Goal: Task Accomplishment & Management: Use online tool/utility

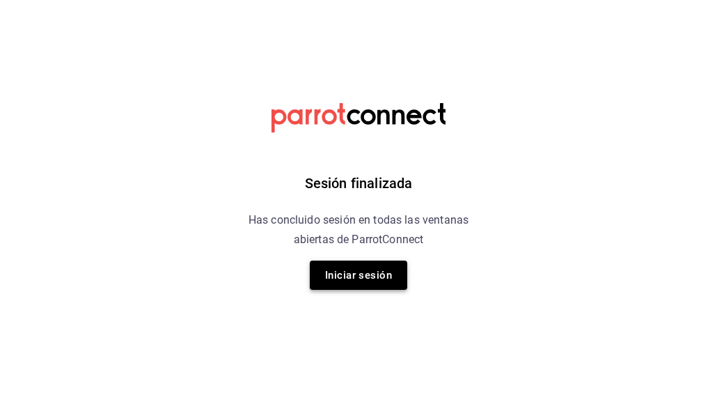
click at [377, 278] on button "Iniciar sesión" at bounding box center [358, 274] width 97 height 29
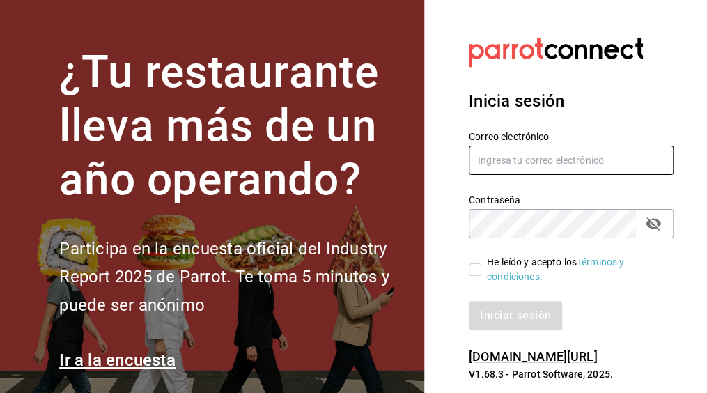
type input "sergio.cardenas@grupocosteno.com"
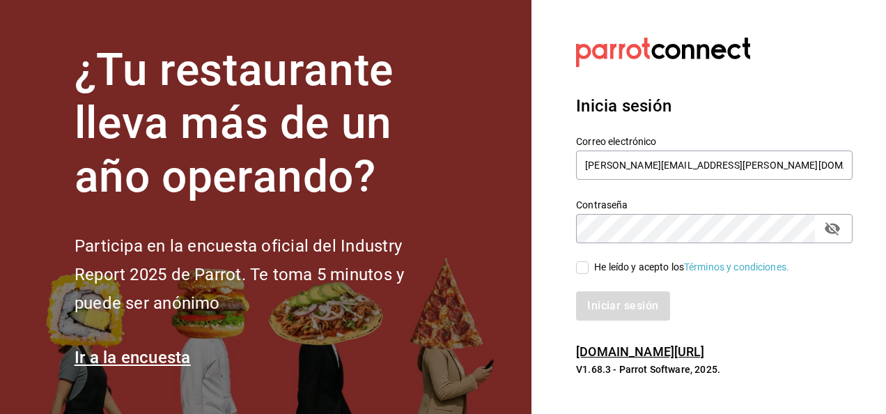
click at [586, 270] on input "He leído y acepto los Términos y condiciones." at bounding box center [582, 267] width 13 height 13
checkbox input "true"
click at [602, 310] on button "Iniciar sesión" at bounding box center [623, 305] width 95 height 29
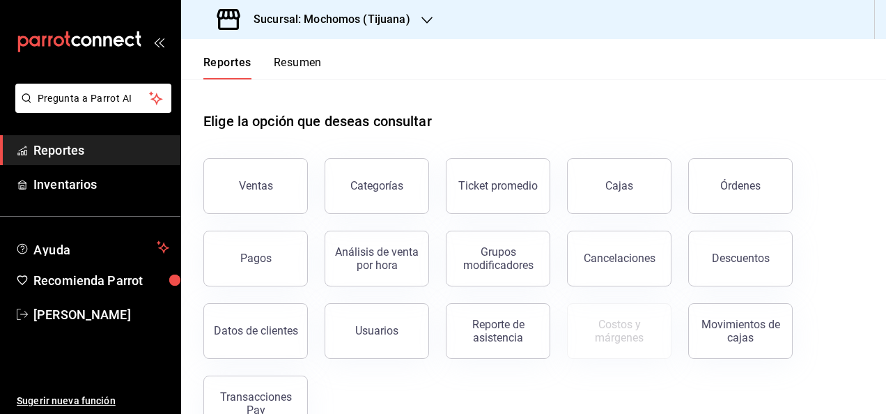
click at [422, 18] on icon "button" at bounding box center [426, 20] width 11 height 11
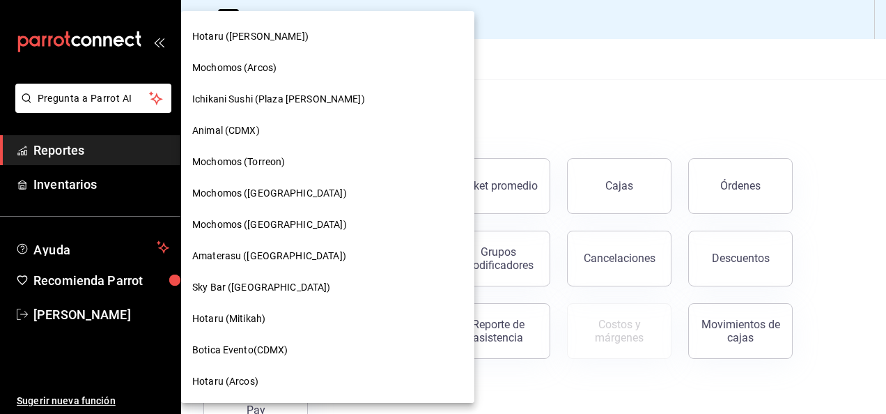
scroll to position [279, 0]
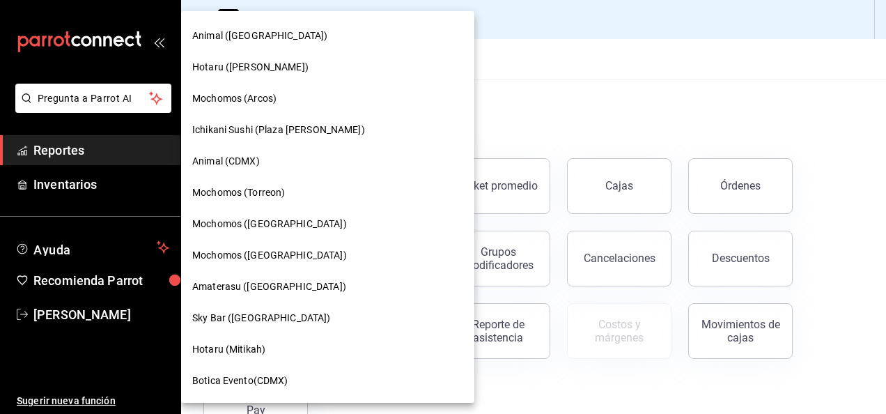
click at [311, 287] on div "Amaterasu ([GEOGRAPHIC_DATA])" at bounding box center [327, 286] width 271 height 15
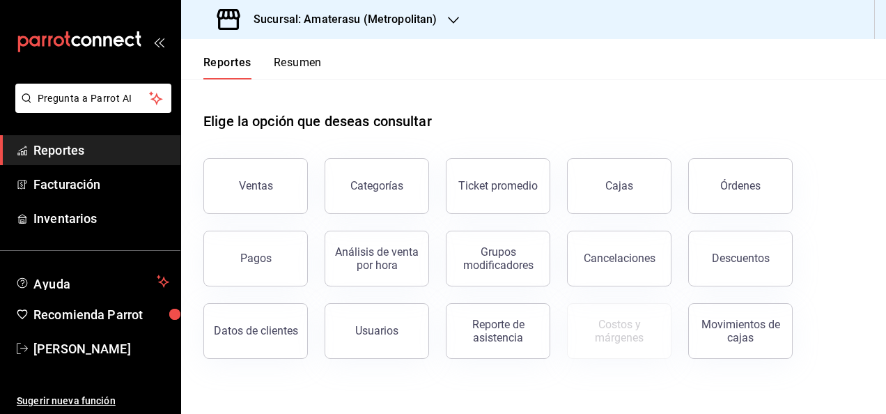
click at [246, 141] on div "Ventas" at bounding box center [247, 177] width 121 height 72
click at [251, 174] on button "Ventas" at bounding box center [255, 186] width 104 height 56
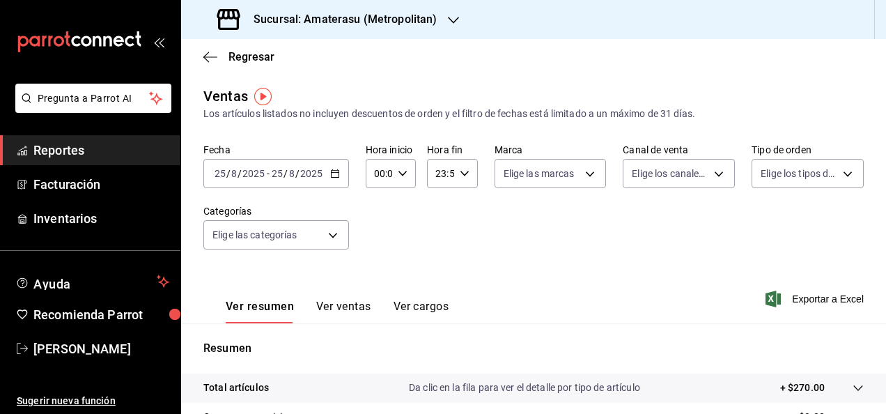
click at [403, 178] on div "00:00 Hora inicio" at bounding box center [391, 173] width 50 height 29
click at [376, 233] on span "05" at bounding box center [376, 236] width 3 height 11
type input "05:00"
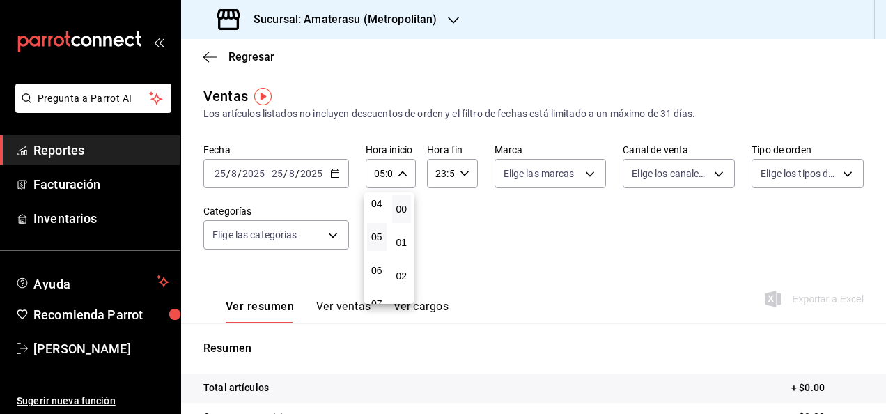
click at [463, 181] on div at bounding box center [443, 207] width 886 height 414
click at [463, 181] on div "23:59 Hora fin" at bounding box center [452, 173] width 50 height 29
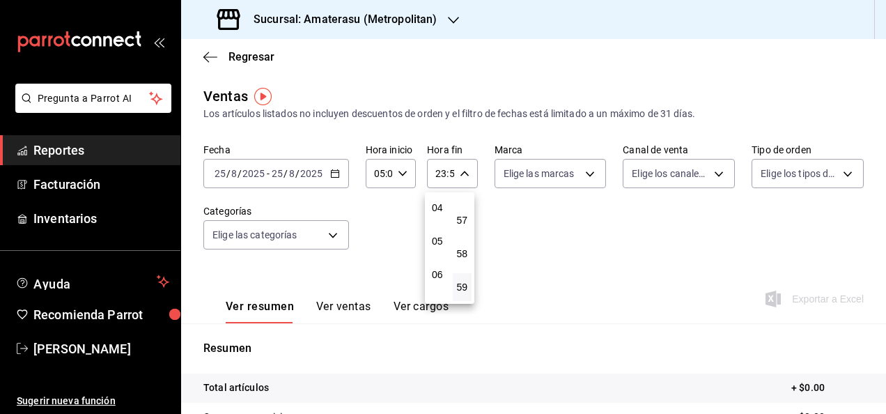
scroll to position [134, 0]
click at [436, 242] on span "05" at bounding box center [437, 242] width 3 height 11
click at [464, 206] on span "00" at bounding box center [462, 208] width 3 height 11
type input "05:00"
click at [464, 206] on span "00" at bounding box center [462, 208] width 3 height 11
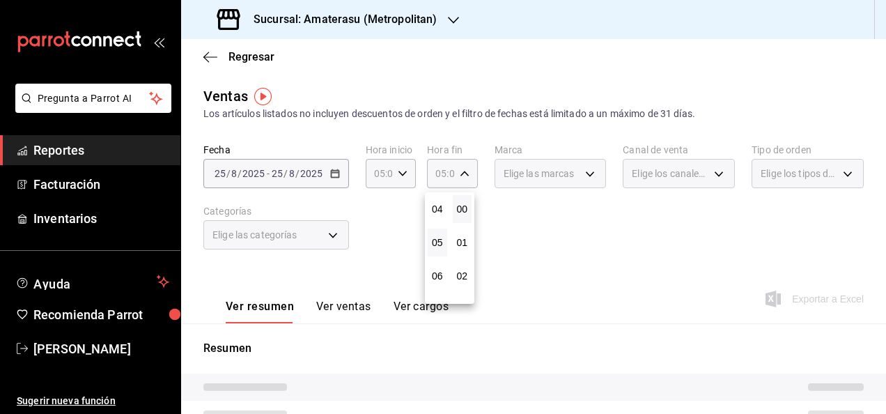
click at [522, 210] on div at bounding box center [443, 207] width 886 height 414
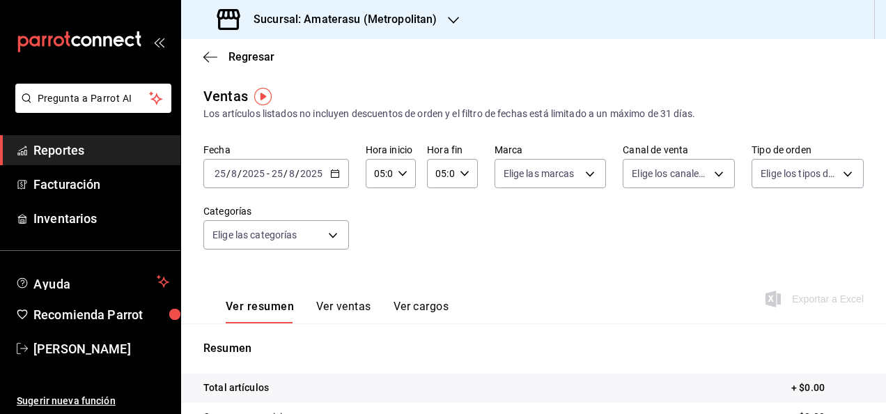
click at [334, 174] on icon "button" at bounding box center [335, 174] width 10 height 10
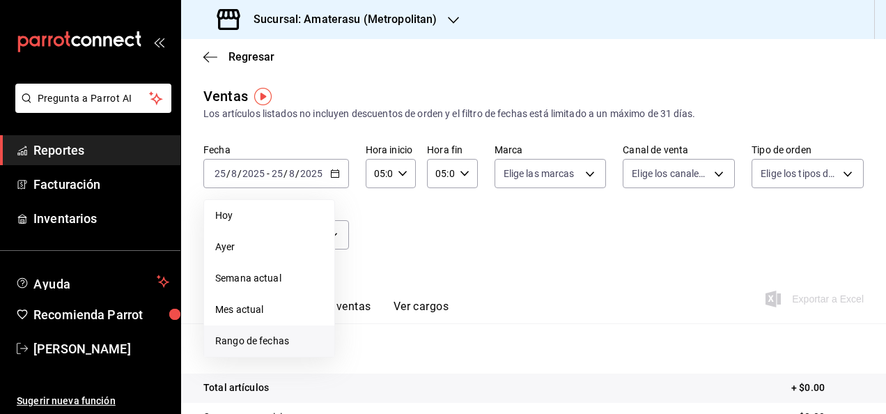
click at [297, 341] on span "Rango de fechas" at bounding box center [269, 341] width 108 height 15
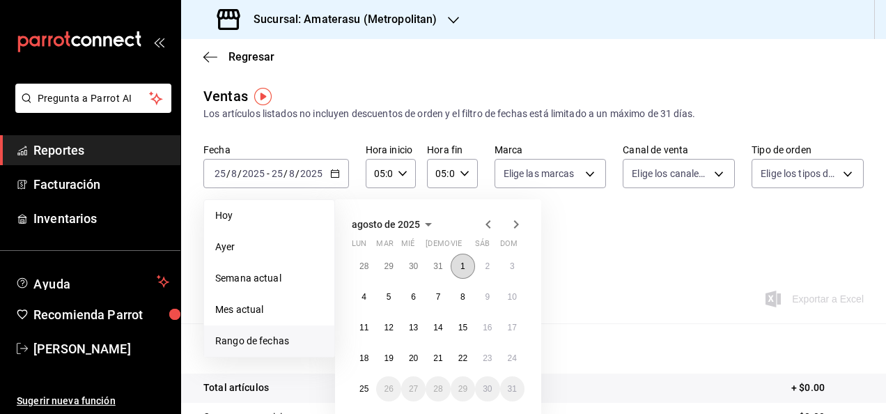
click at [462, 269] on abbr "1" at bounding box center [462, 266] width 5 height 10
click at [455, 265] on button "1" at bounding box center [463, 265] width 24 height 25
click at [455, 265] on div "Fecha [DATE] [DATE] - [DATE] [DATE] [PERSON_NAME] Semana actual Mes actual [GEO…" at bounding box center [533, 204] width 660 height 123
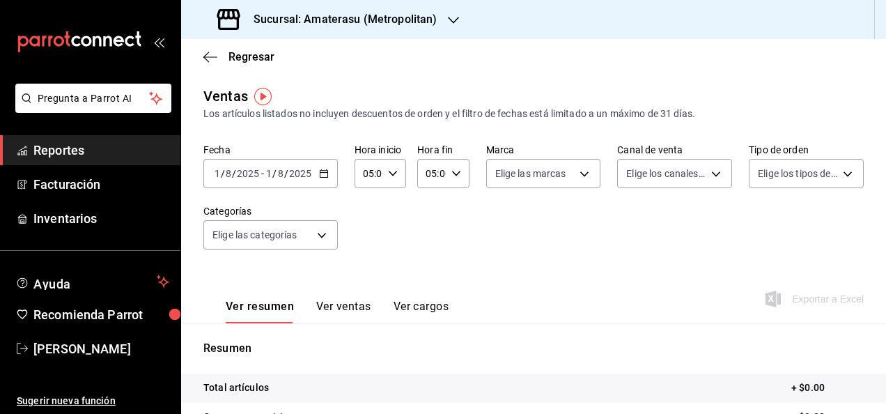
click at [322, 171] on icon "button" at bounding box center [324, 174] width 10 height 10
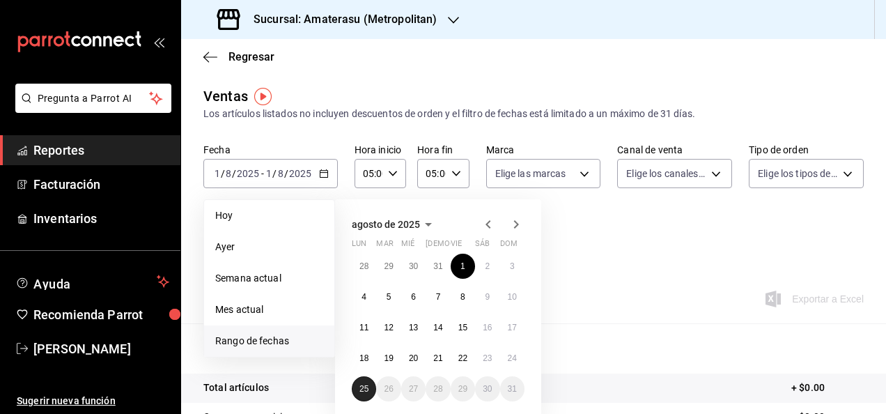
click at [367, 387] on abbr "25" at bounding box center [363, 389] width 9 height 10
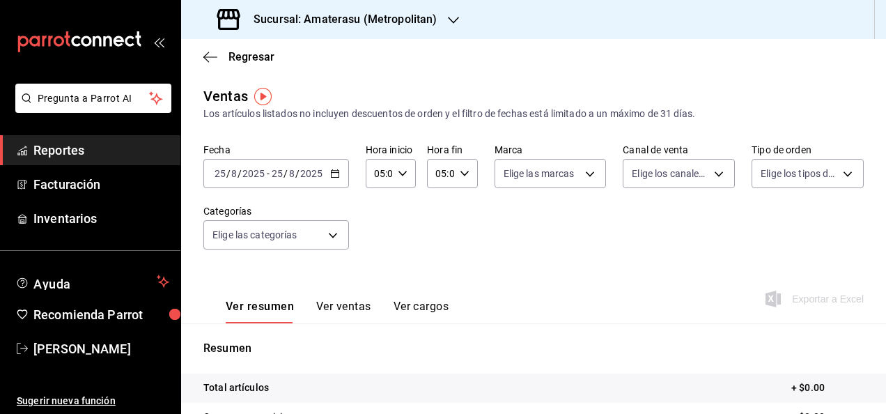
click at [330, 177] on icon "button" at bounding box center [335, 174] width 10 height 10
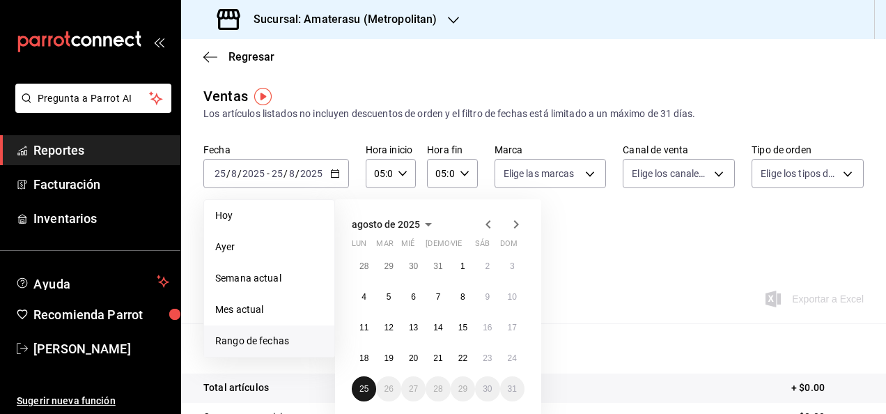
click at [369, 387] on button "25" at bounding box center [364, 388] width 24 height 25
click at [468, 267] on button "1" at bounding box center [463, 265] width 24 height 25
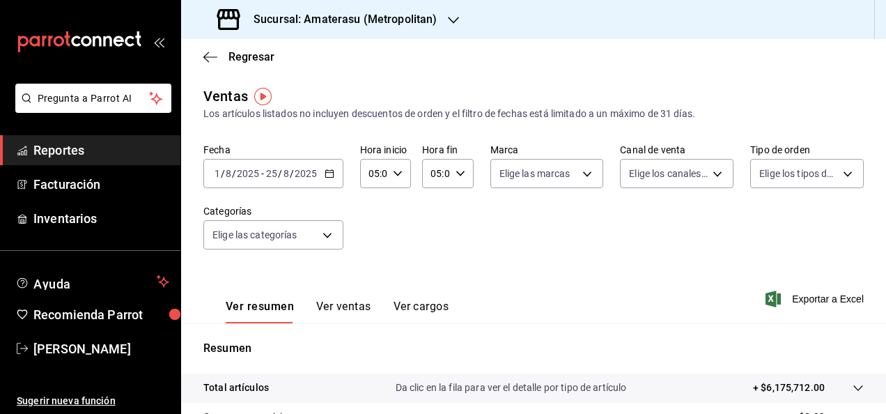
click at [465, 177] on div "05:00 Hora fin" at bounding box center [447, 173] width 51 height 29
click at [458, 210] on span "00" at bounding box center [457, 208] width 3 height 11
click at [529, 215] on div at bounding box center [443, 207] width 886 height 414
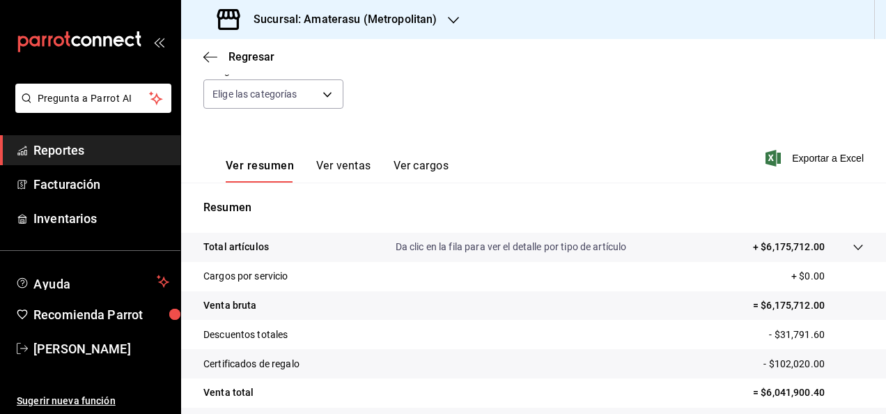
scroll to position [253, 0]
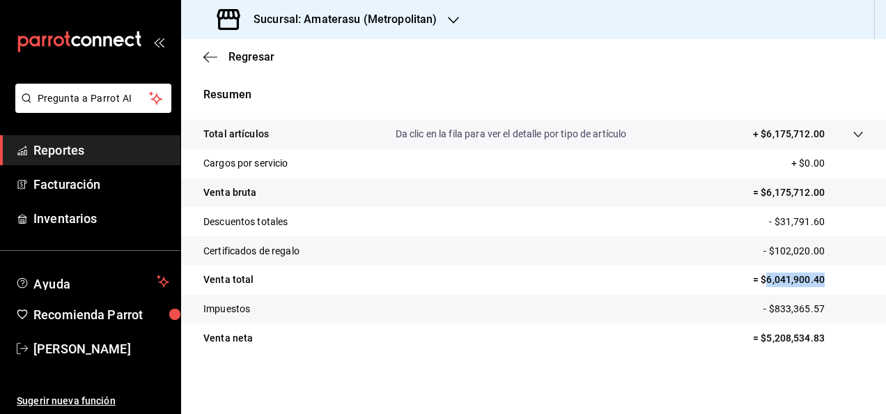
drag, startPoint x: 754, startPoint y: 276, endPoint x: 831, endPoint y: 279, distance: 77.4
click at [831, 279] on p "= $6,041,900.40" at bounding box center [808, 279] width 111 height 15
copy p "6,041,900.40"
click at [131, 149] on span "Reportes" at bounding box center [101, 150] width 136 height 19
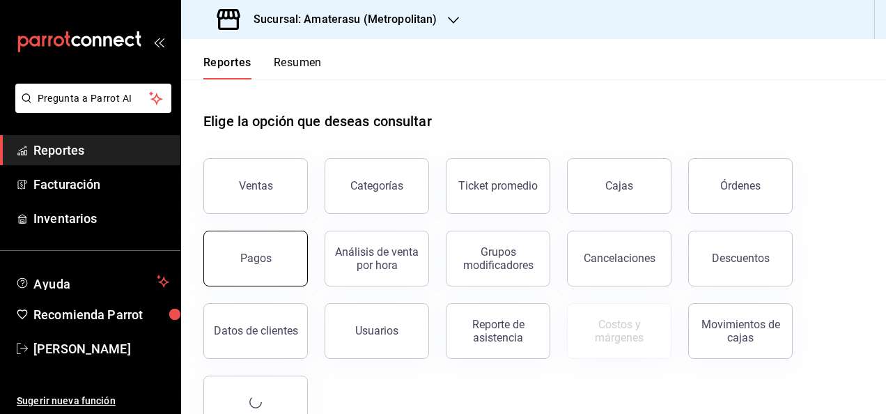
click at [261, 249] on button "Pagos" at bounding box center [255, 259] width 104 height 56
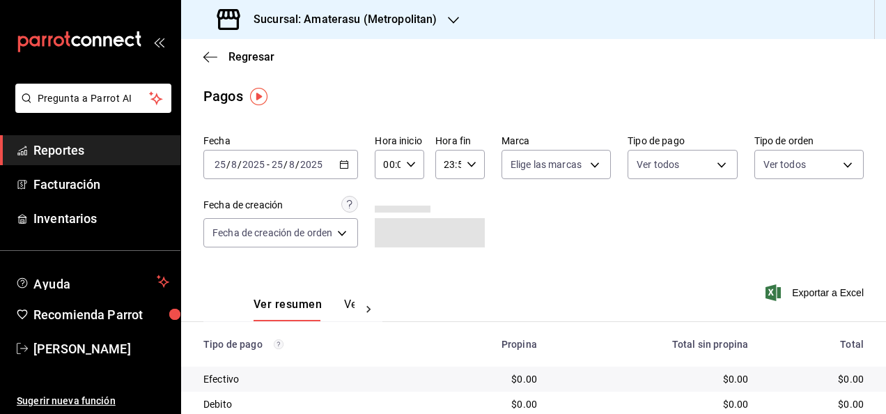
click at [348, 169] on \(Stroke\) "button" at bounding box center [344, 165] width 8 height 8
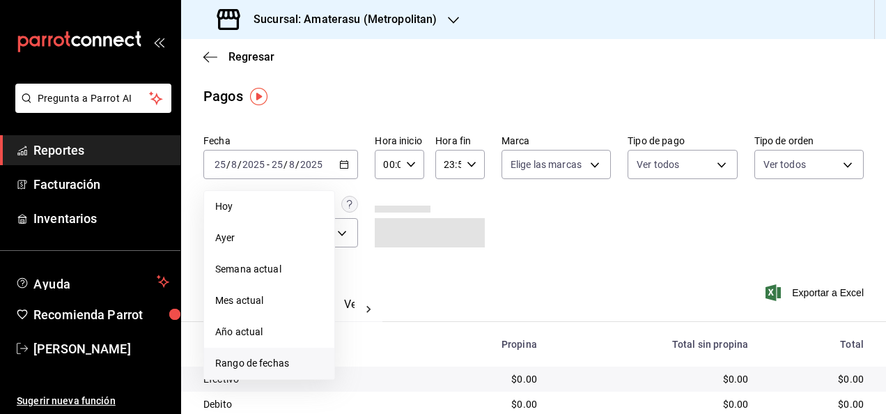
click at [290, 357] on span "Rango de fechas" at bounding box center [269, 363] width 108 height 15
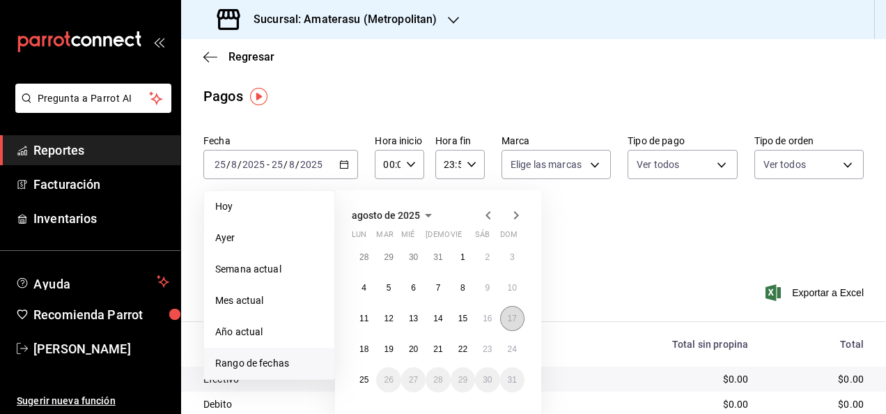
click at [517, 317] on button "17" at bounding box center [512, 318] width 24 height 25
click at [359, 376] on abbr "25" at bounding box center [363, 380] width 9 height 10
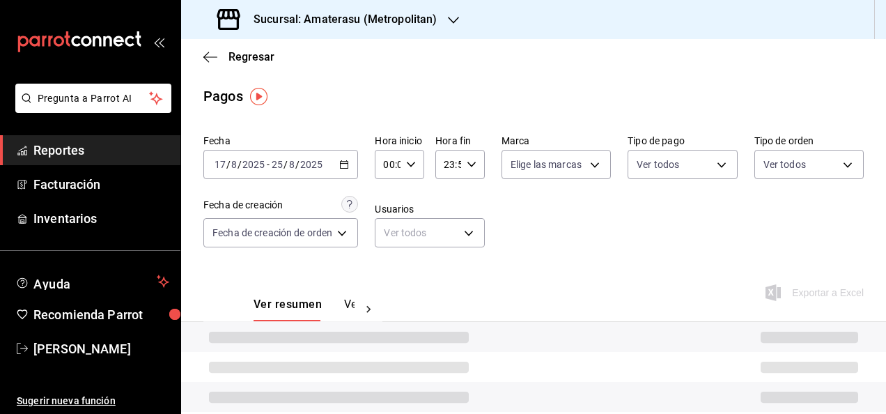
click at [412, 167] on icon "button" at bounding box center [411, 164] width 10 height 10
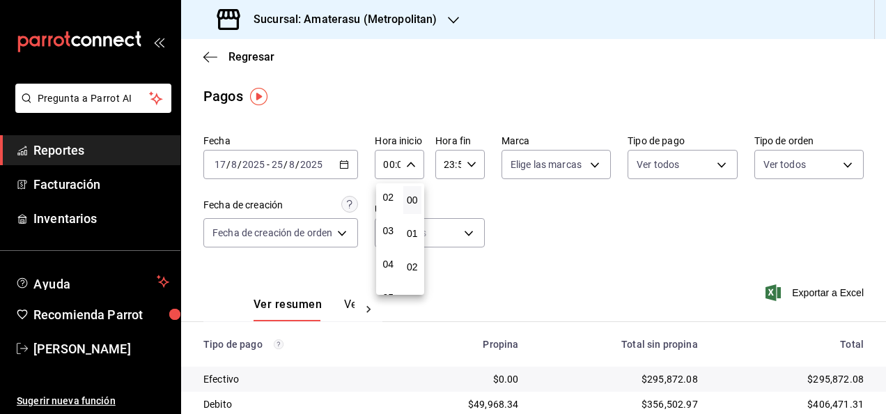
scroll to position [139, 0]
click at [387, 230] on span "05" at bounding box center [388, 227] width 2 height 11
type input "05:00"
click at [468, 166] on div at bounding box center [443, 207] width 886 height 414
click at [468, 168] on icon "button" at bounding box center [472, 164] width 10 height 10
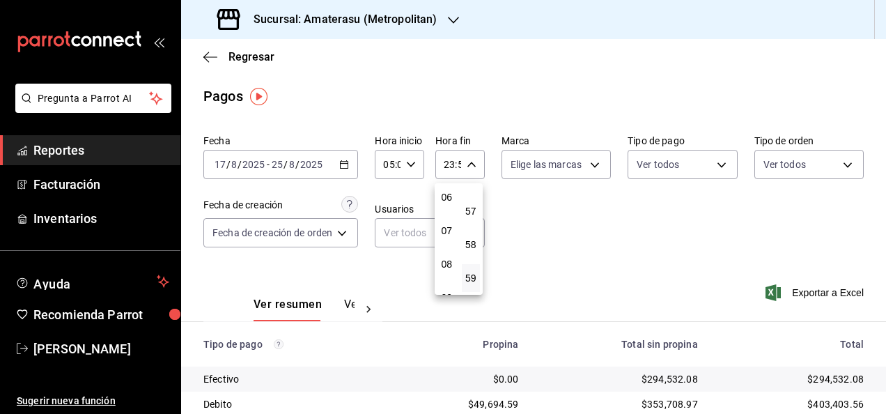
scroll to position [134, 0]
click at [448, 233] on span "05" at bounding box center [447, 233] width 2 height 11
click at [472, 199] on span "00" at bounding box center [471, 199] width 2 height 11
type input "05:00"
click at [539, 189] on div at bounding box center [443, 207] width 886 height 414
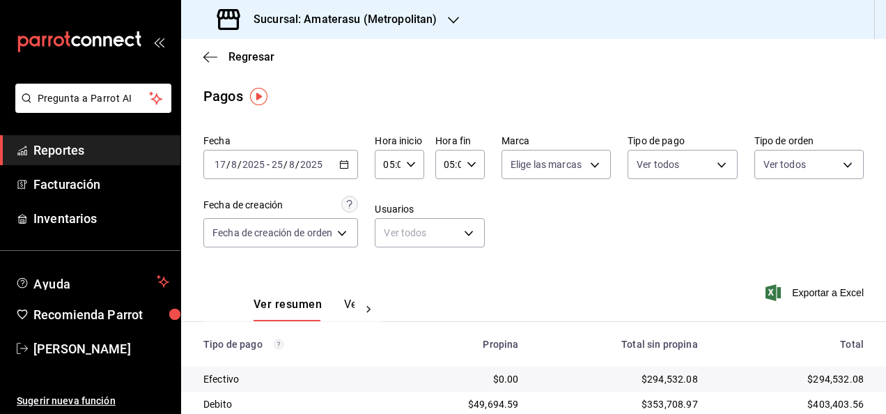
click at [348, 166] on icon "button" at bounding box center [344, 164] width 10 height 10
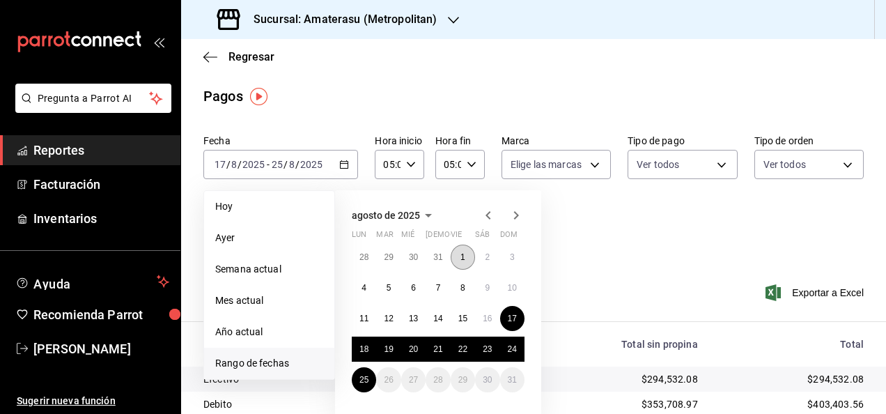
click at [462, 253] on abbr "1" at bounding box center [462, 257] width 5 height 10
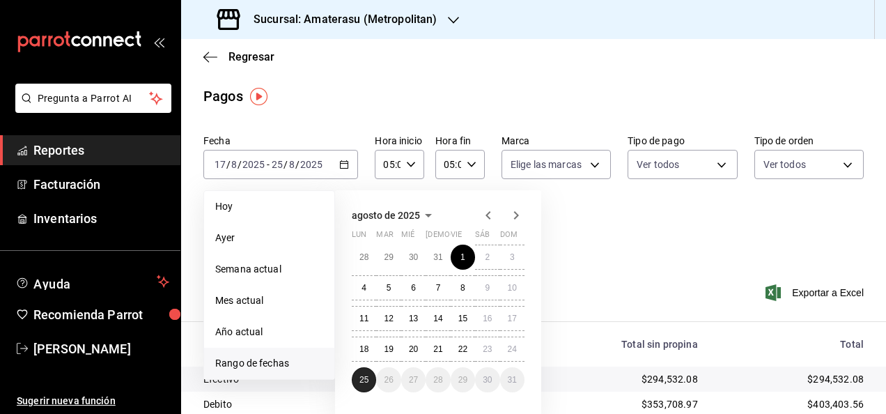
click at [363, 378] on abbr "25" at bounding box center [363, 380] width 9 height 10
type input "00:00"
type input "23:59"
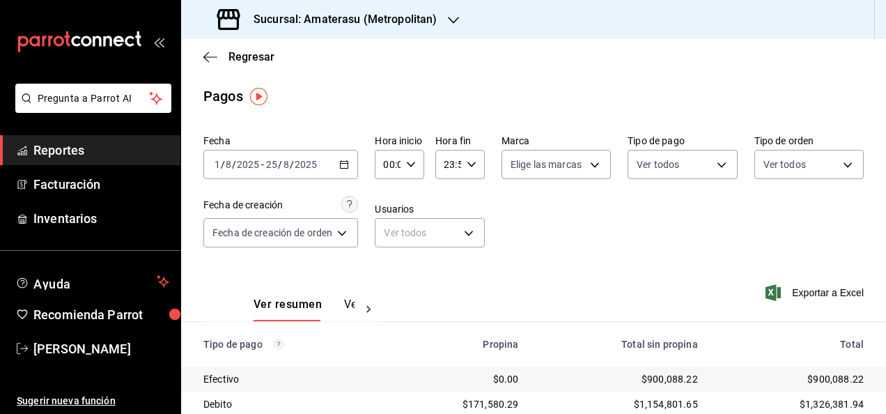
click at [471, 166] on icon "button" at bounding box center [472, 164] width 10 height 10
click at [414, 164] on div at bounding box center [443, 207] width 886 height 414
click at [315, 100] on div "Pagos" at bounding box center [533, 96] width 705 height 21
click at [411, 170] on div "00:00 Hora inicio" at bounding box center [399, 164] width 49 height 29
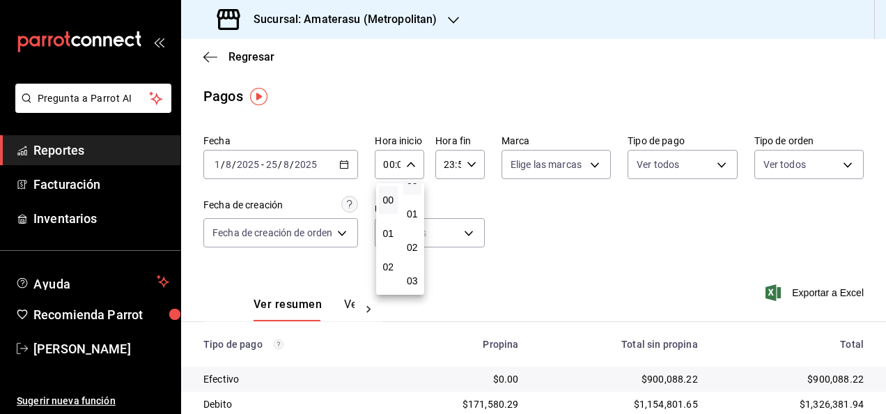
scroll to position [0, 0]
click at [549, 203] on div at bounding box center [443, 207] width 886 height 414
click at [415, 163] on icon "button" at bounding box center [411, 164] width 10 height 10
click at [387, 232] on span "05" at bounding box center [388, 227] width 2 height 11
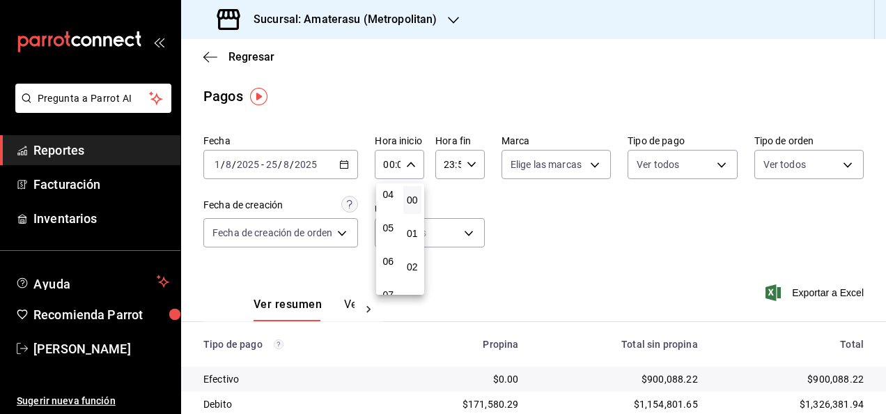
type input "05:00"
click at [464, 167] on div at bounding box center [443, 207] width 886 height 414
click at [467, 167] on icon "button" at bounding box center [472, 164] width 10 height 10
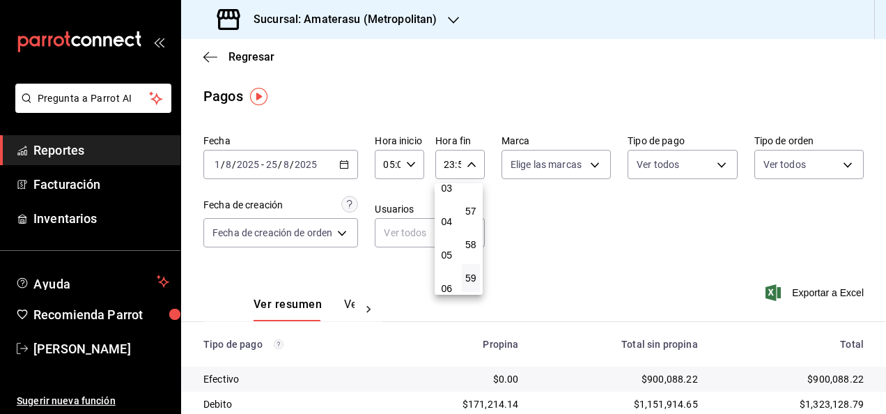
scroll to position [134, 0]
click at [447, 233] on span "05" at bounding box center [447, 233] width 2 height 11
click at [472, 205] on span "00" at bounding box center [471, 199] width 2 height 11
type input "05:00"
click at [472, 203] on span "00" at bounding box center [471, 199] width 2 height 11
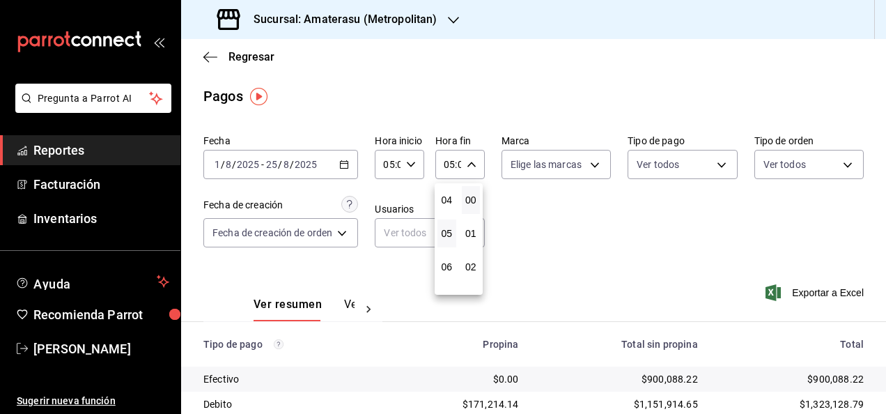
click at [616, 219] on div at bounding box center [443, 207] width 886 height 414
click at [145, 155] on span "Reportes" at bounding box center [101, 150] width 136 height 19
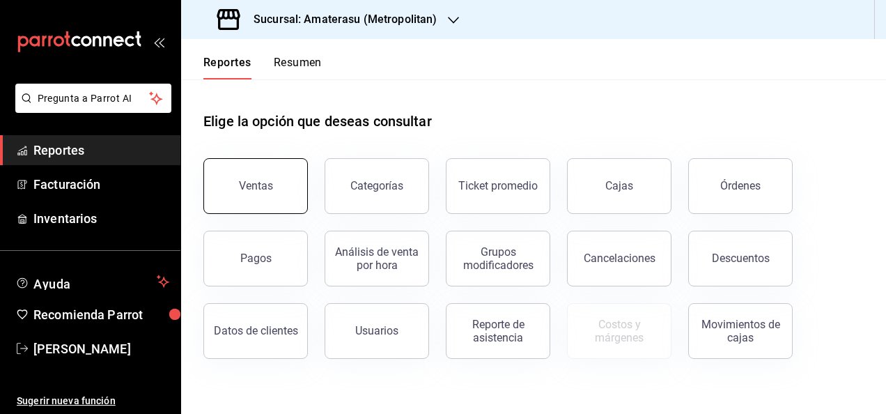
click at [263, 194] on button "Ventas" at bounding box center [255, 186] width 104 height 56
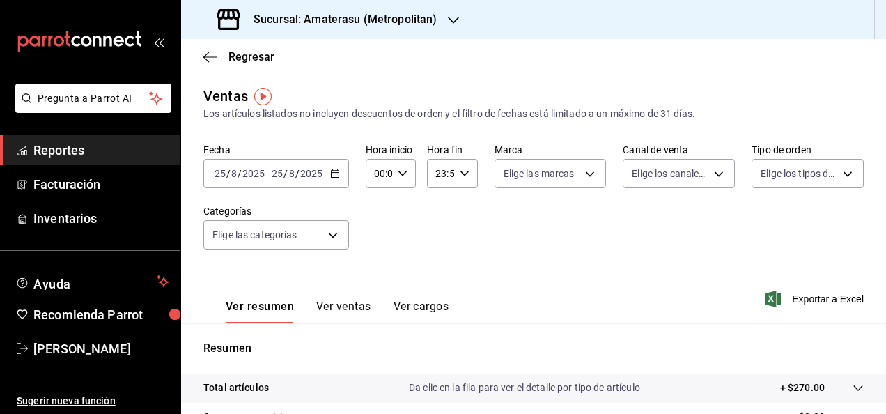
click at [336, 177] on icon "button" at bounding box center [335, 174] width 10 height 10
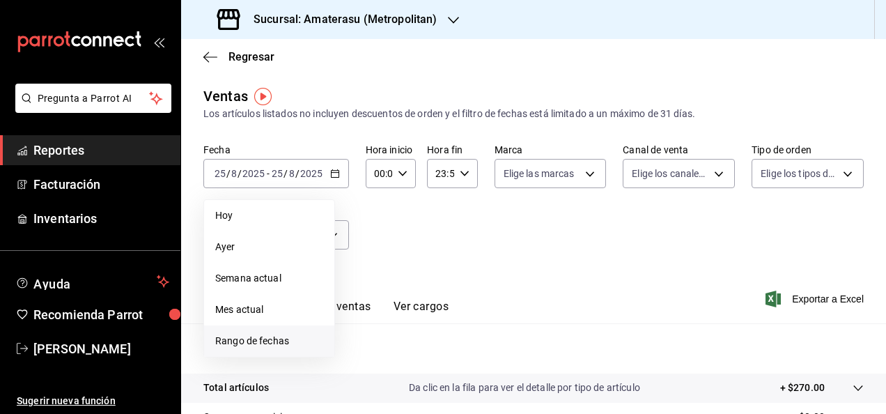
click at [288, 338] on span "Rango de fechas" at bounding box center [269, 341] width 108 height 15
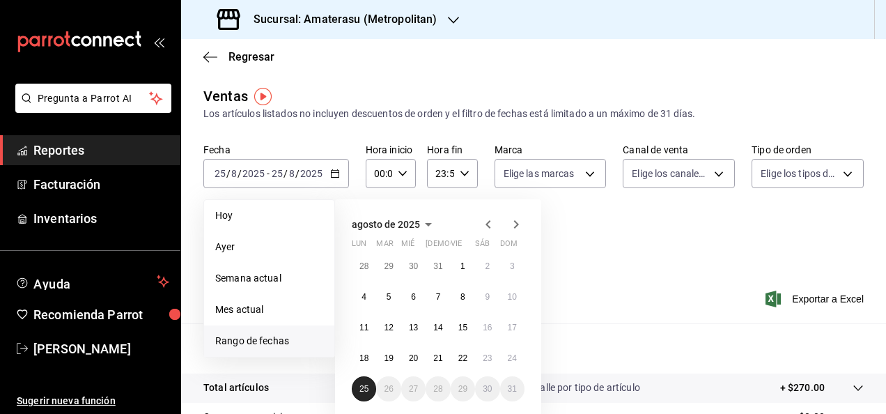
click at [363, 383] on button "25" at bounding box center [364, 388] width 24 height 25
click at [457, 260] on button "1" at bounding box center [463, 265] width 24 height 25
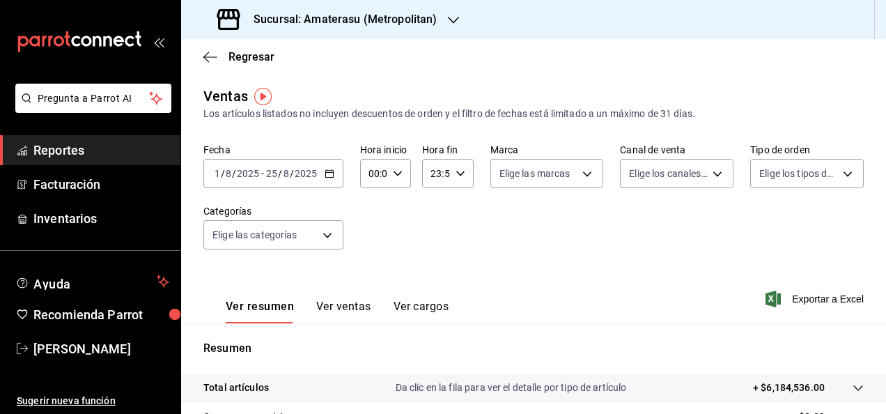
click at [398, 172] on \(Stroke\) "button" at bounding box center [397, 173] width 8 height 5
click at [370, 237] on span "05" at bounding box center [371, 236] width 3 height 11
type input "05:00"
click at [457, 172] on div at bounding box center [443, 207] width 886 height 414
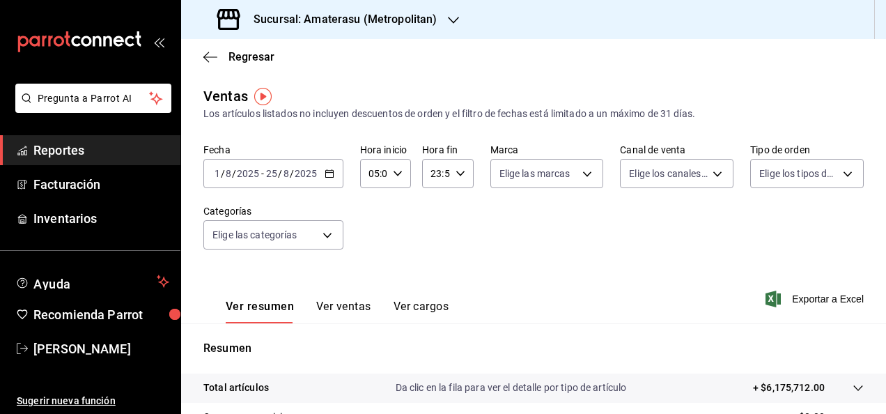
click at [457, 172] on icon "button" at bounding box center [460, 174] width 10 height 10
click at [432, 241] on span "05" at bounding box center [432, 242] width 3 height 11
click at [464, 208] on button "00" at bounding box center [457, 209] width 19 height 28
type input "05:00"
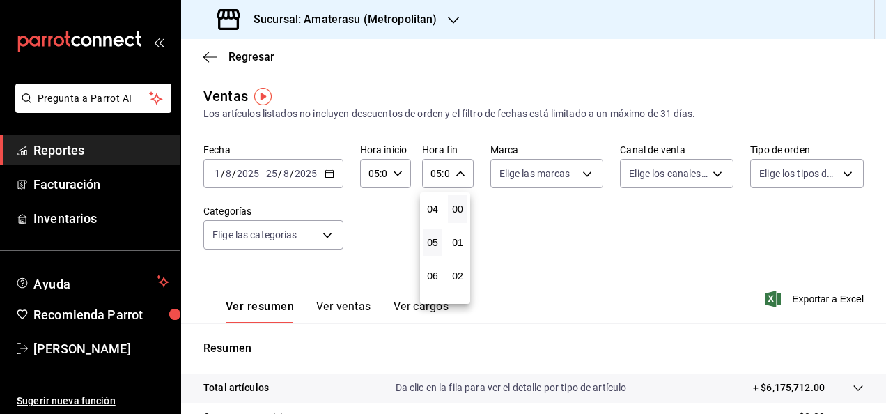
click at [464, 208] on button "00" at bounding box center [457, 209] width 19 height 28
click at [543, 230] on div at bounding box center [443, 207] width 886 height 414
click at [462, 175] on div "05:00 Hora fin" at bounding box center [447, 173] width 51 height 29
click at [465, 210] on button "00" at bounding box center [457, 209] width 19 height 28
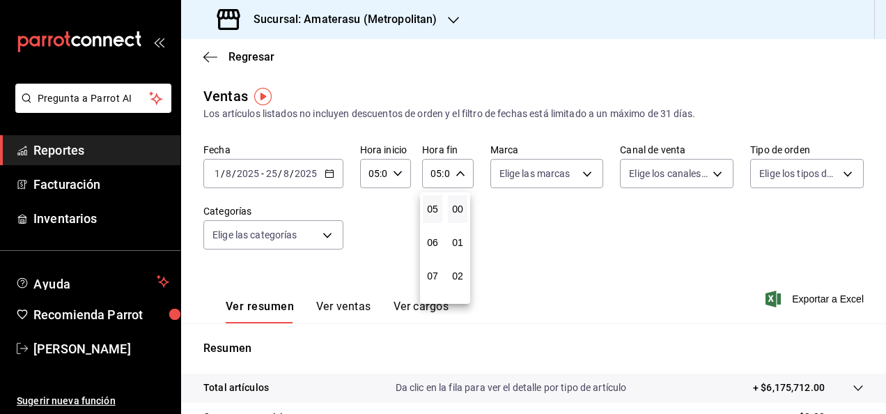
click at [676, 259] on div at bounding box center [443, 207] width 886 height 414
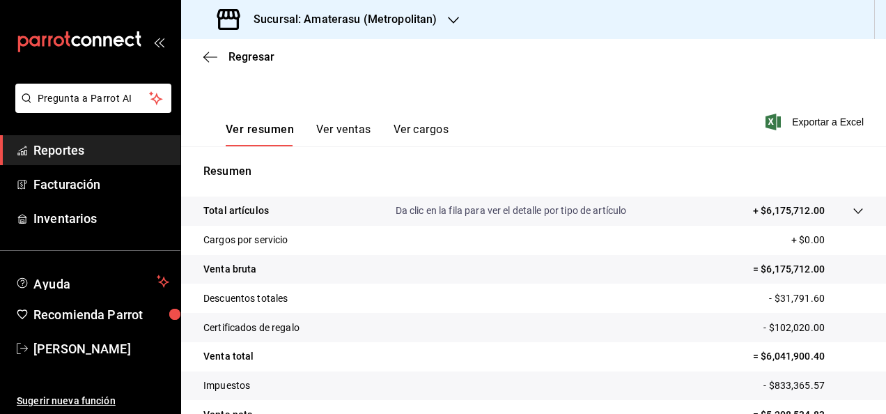
scroll to position [253, 0]
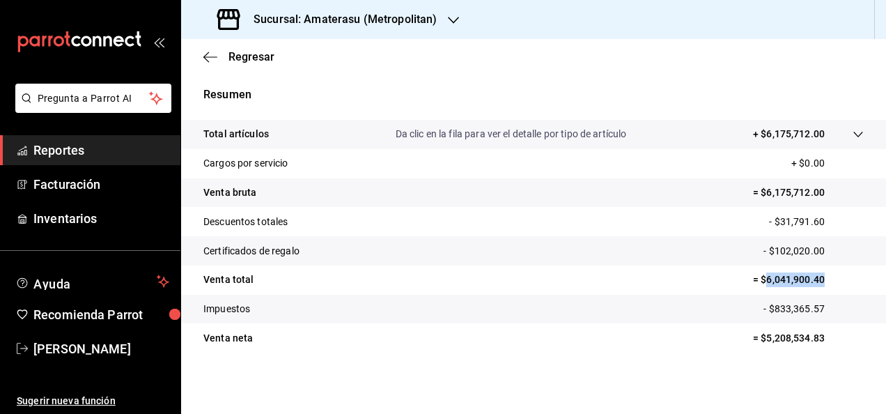
drag, startPoint x: 756, startPoint y: 277, endPoint x: 820, endPoint y: 276, distance: 63.4
click at [820, 276] on p "= $6,041,900.40" at bounding box center [808, 279] width 111 height 15
copy p "6,041,900.40"
click at [120, 153] on span "Reportes" at bounding box center [101, 150] width 136 height 19
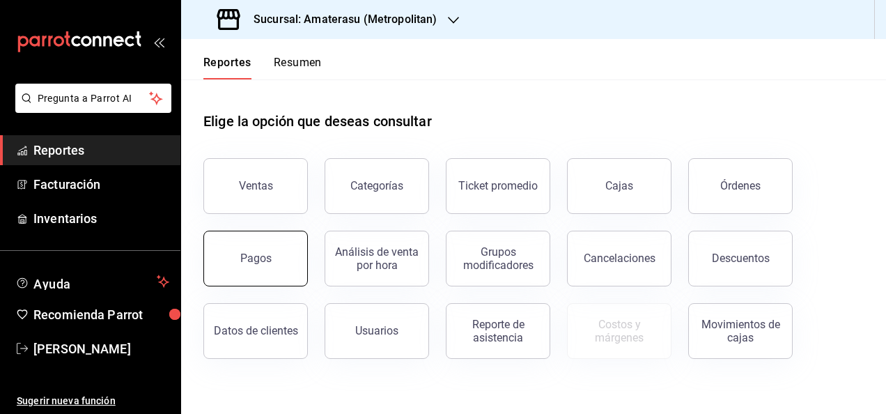
click at [256, 245] on button "Pagos" at bounding box center [255, 259] width 104 height 56
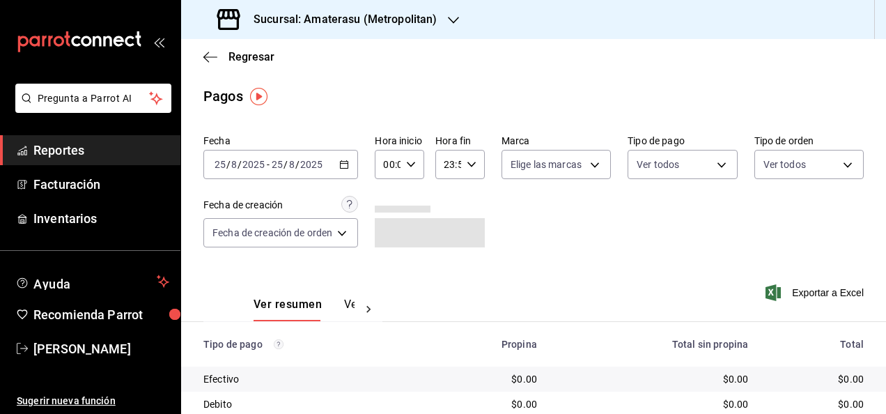
click at [345, 164] on \(Stroke\) "button" at bounding box center [345, 163] width 8 height 1
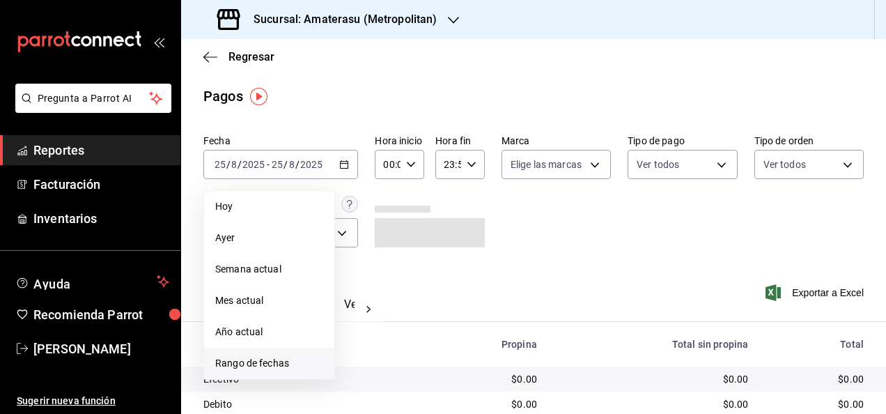
click at [286, 361] on span "Rango de fechas" at bounding box center [269, 363] width 108 height 15
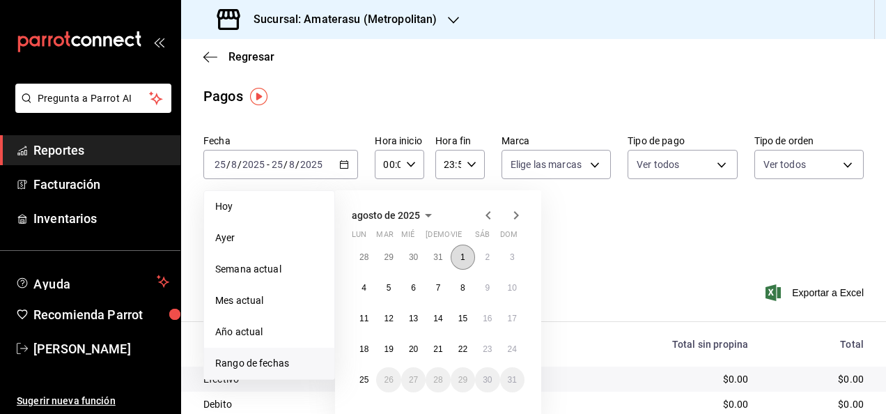
click at [460, 260] on button "1" at bounding box center [463, 256] width 24 height 25
click at [363, 377] on abbr "25" at bounding box center [363, 380] width 9 height 10
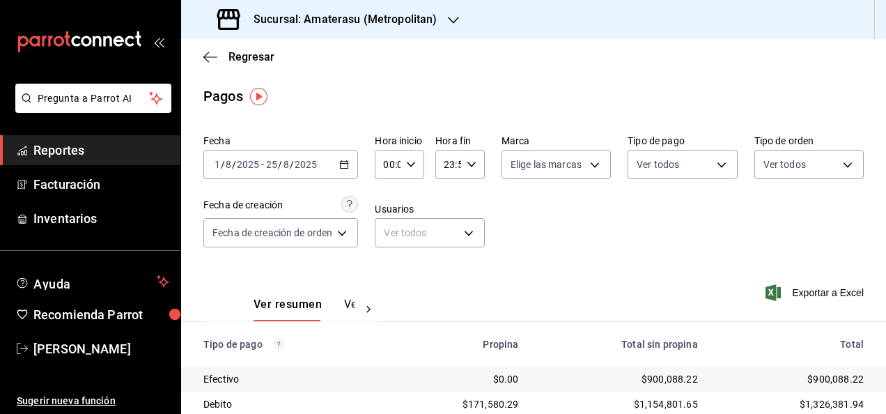
click at [423, 157] on div "Hora inicio 00:00 Hora inicio Hora fin 23:59 Hora fin" at bounding box center [429, 156] width 109 height 45
click at [417, 164] on div "00:00 Hora inicio" at bounding box center [399, 164] width 49 height 29
click at [386, 235] on button "05" at bounding box center [388, 228] width 19 height 28
type input "05:00"
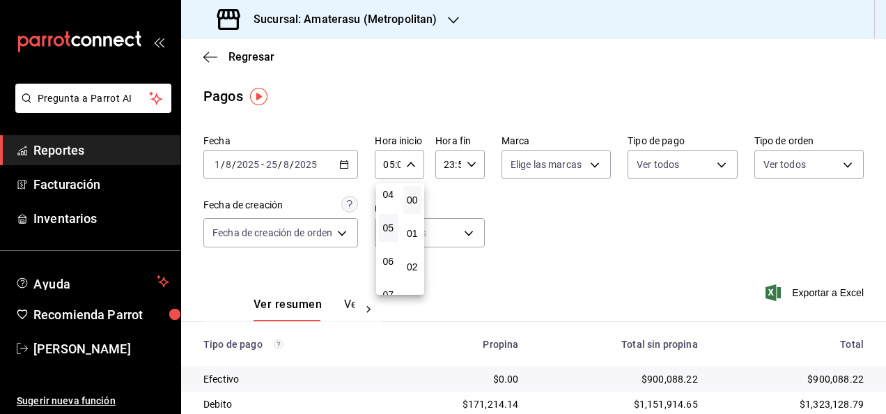
click at [478, 170] on div at bounding box center [443, 207] width 886 height 414
click at [476, 171] on div "23:59 Hora fin" at bounding box center [459, 164] width 49 height 29
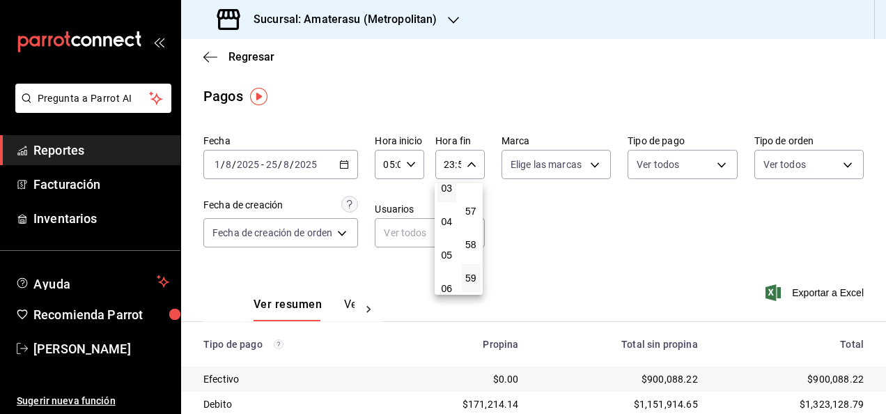
scroll to position [134, 0]
click at [446, 231] on span "05" at bounding box center [447, 233] width 2 height 11
click at [472, 191] on button "00" at bounding box center [471, 200] width 19 height 28
type input "05:00"
click at [472, 191] on button "00" at bounding box center [471, 200] width 19 height 28
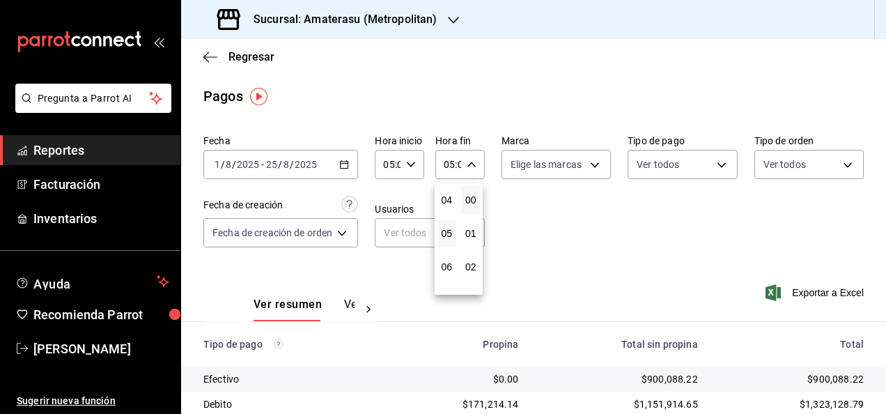
click at [564, 203] on div at bounding box center [443, 207] width 886 height 414
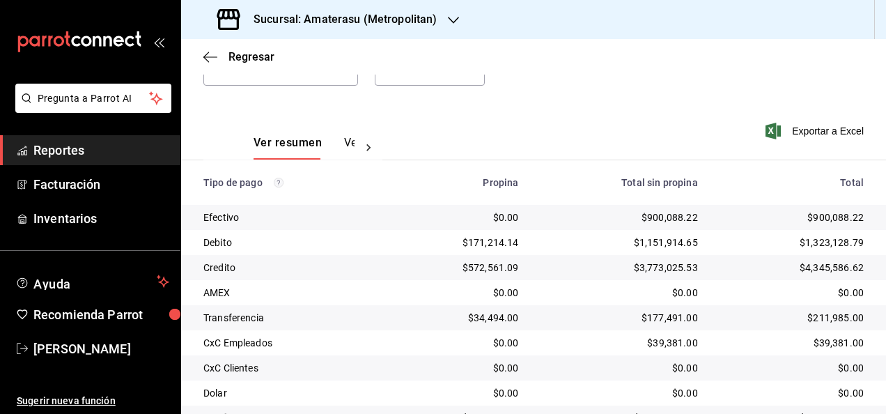
scroll to position [201, 0]
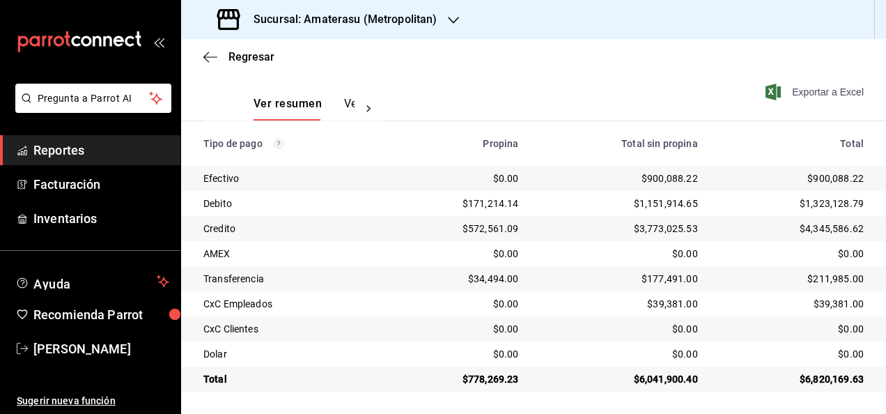
click at [819, 89] on span "Exportar a Excel" at bounding box center [815, 92] width 95 height 17
click at [479, 24] on div "Sucursal: Amaterasu (Metropolitan)" at bounding box center [533, 19] width 705 height 39
click at [448, 19] on icon "button" at bounding box center [453, 20] width 11 height 11
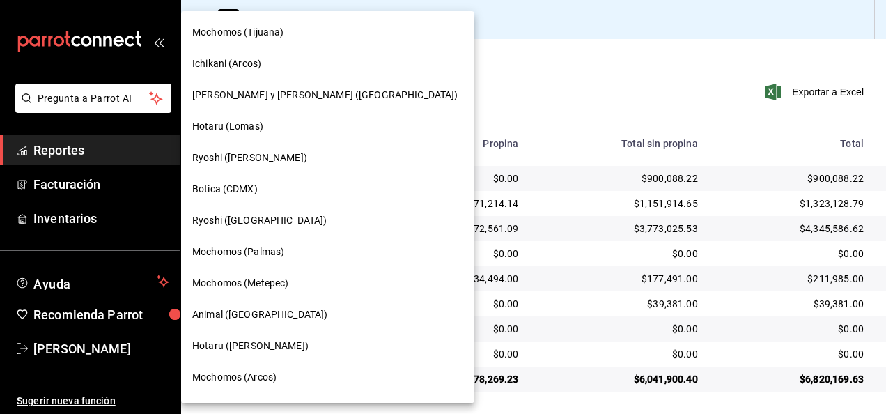
click at [311, 128] on div "Hotaru (Lomas)" at bounding box center [327, 126] width 271 height 15
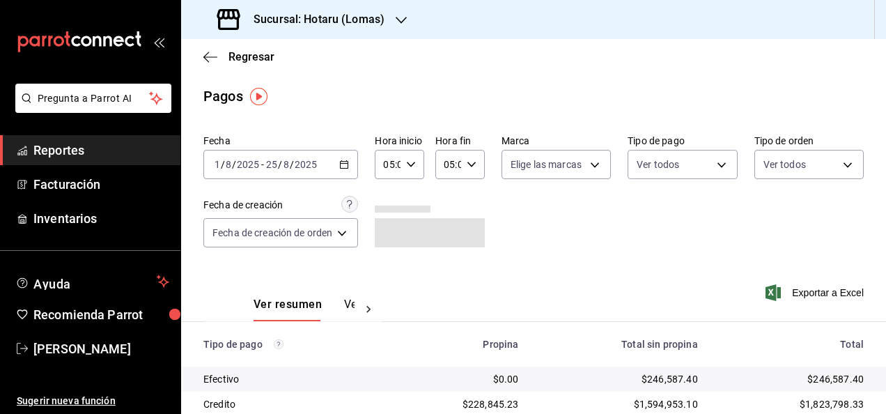
click at [150, 154] on span "Reportes" at bounding box center [101, 150] width 136 height 19
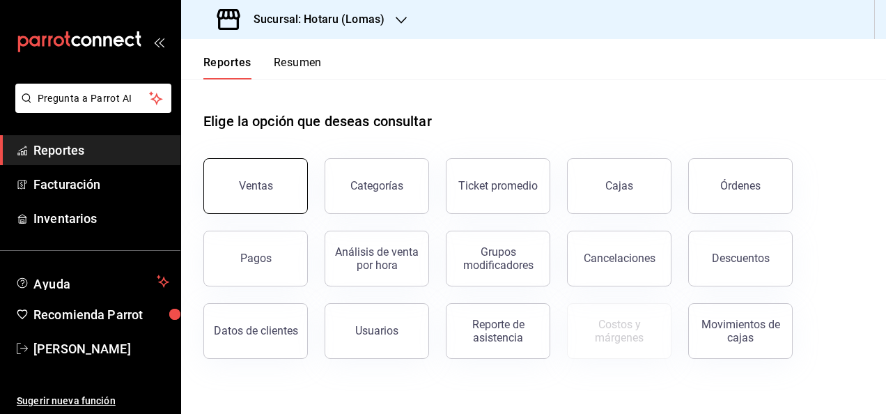
click at [235, 166] on button "Ventas" at bounding box center [255, 186] width 104 height 56
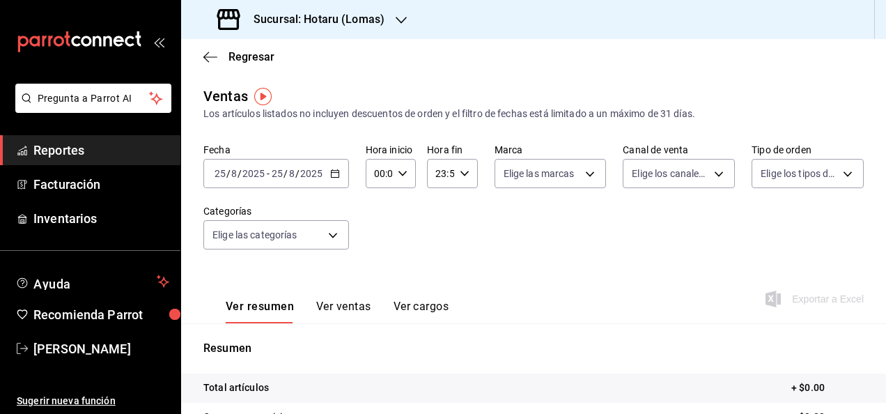
click at [334, 171] on icon "button" at bounding box center [335, 174] width 10 height 10
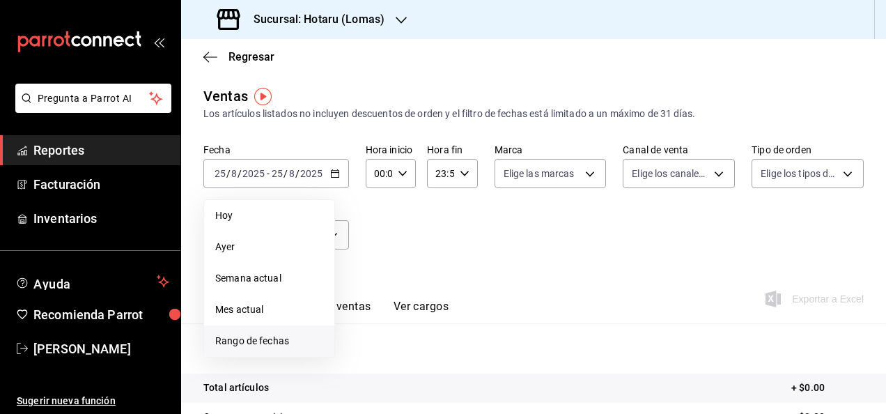
click at [264, 338] on span "Rango de fechas" at bounding box center [269, 341] width 108 height 15
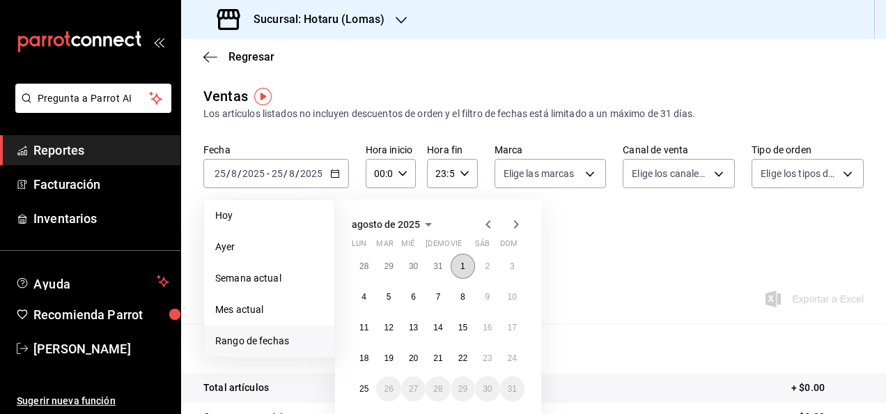
click at [457, 260] on button "1" at bounding box center [463, 265] width 24 height 25
click at [366, 384] on abbr "25" at bounding box center [363, 389] width 9 height 10
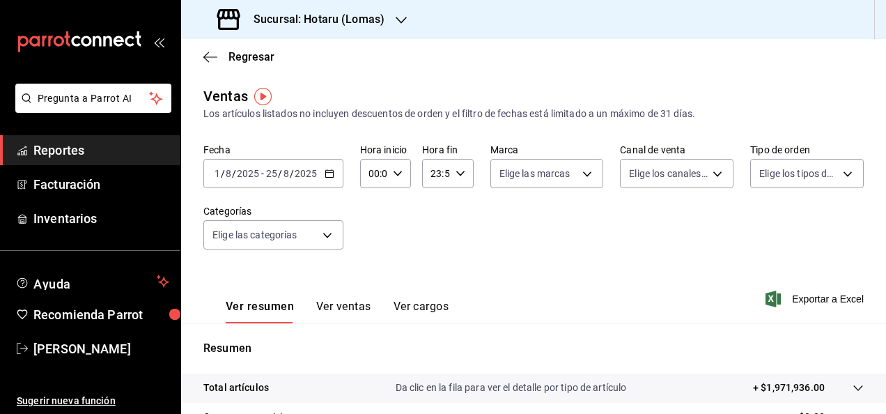
click at [407, 173] on div "00:00 Hora inicio" at bounding box center [385, 173] width 51 height 29
click at [370, 240] on span "05" at bounding box center [371, 236] width 3 height 11
type input "05:00"
click at [461, 178] on div at bounding box center [443, 207] width 886 height 414
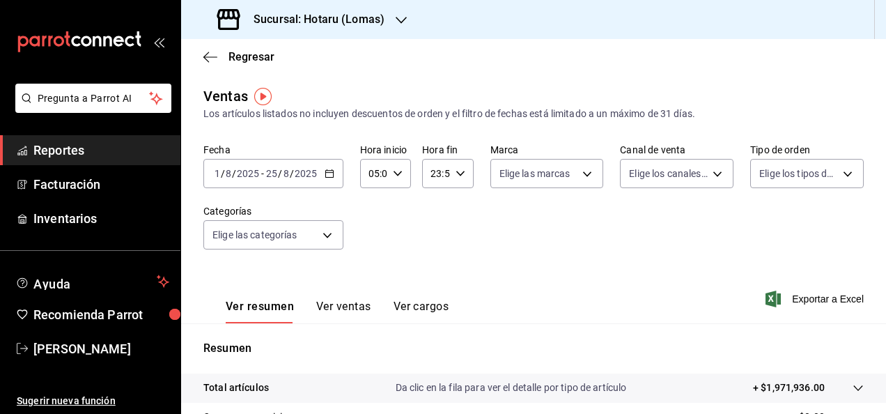
click at [461, 178] on icon "button" at bounding box center [460, 174] width 10 height 10
click at [431, 244] on span "05" at bounding box center [432, 242] width 3 height 11
click at [459, 208] on span "00" at bounding box center [457, 208] width 3 height 11
type input "05:00"
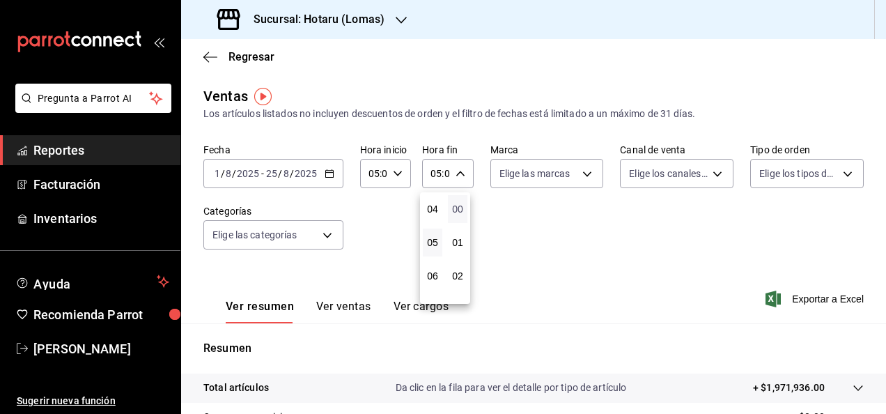
click at [459, 208] on span "00" at bounding box center [457, 208] width 3 height 11
click at [610, 235] on div at bounding box center [443, 207] width 886 height 414
click at [455, 173] on icon "button" at bounding box center [460, 174] width 10 height 10
click at [465, 203] on button "00" at bounding box center [457, 209] width 19 height 28
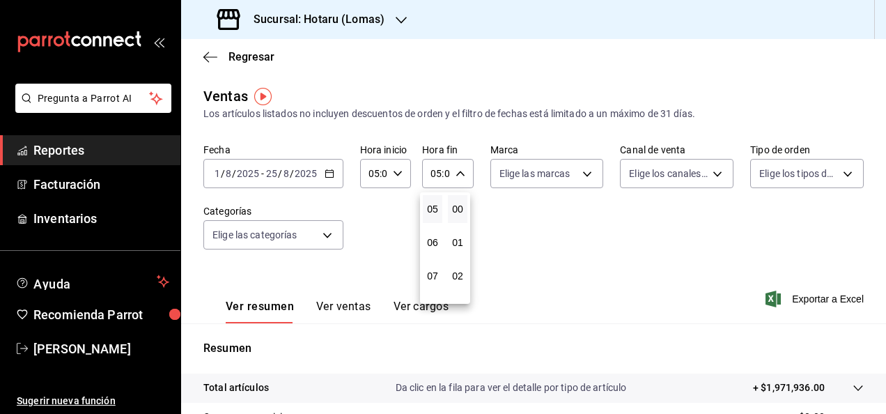
drag, startPoint x: 880, startPoint y: 202, endPoint x: 877, endPoint y: 249, distance: 46.7
click at [882, 254] on div at bounding box center [443, 207] width 886 height 414
drag, startPoint x: 877, startPoint y: 247, endPoint x: 879, endPoint y: 294, distance: 47.4
copy div "Elige los tipos de orden Categorías Elige las categorías Ver resumen Ver ventas…"
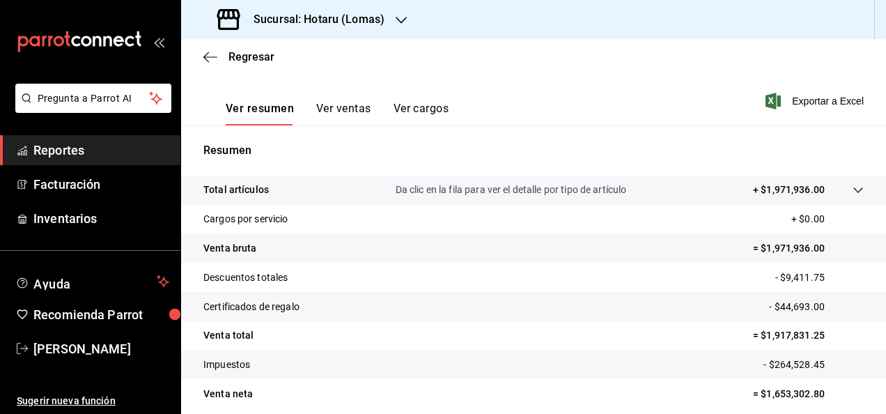
scroll to position [253, 0]
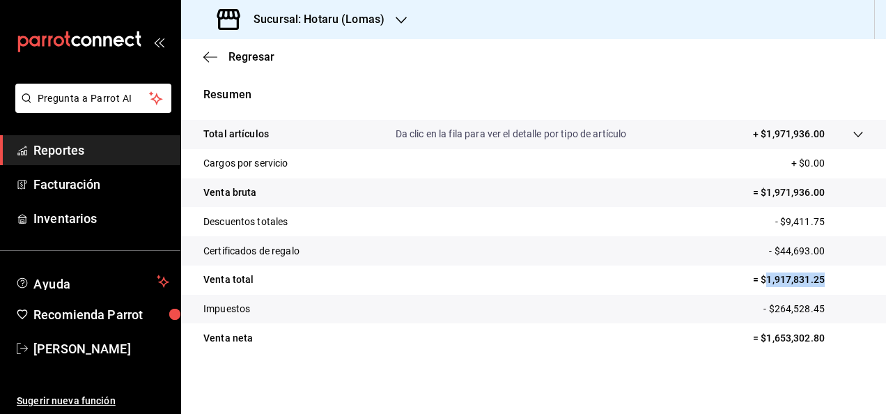
drag, startPoint x: 755, startPoint y: 277, endPoint x: 815, endPoint y: 275, distance: 59.9
click at [815, 275] on p "= $1,917,831.25" at bounding box center [808, 279] width 111 height 15
copy p "1,917,831.25"
